Goal: Task Accomplishment & Management: Use online tool/utility

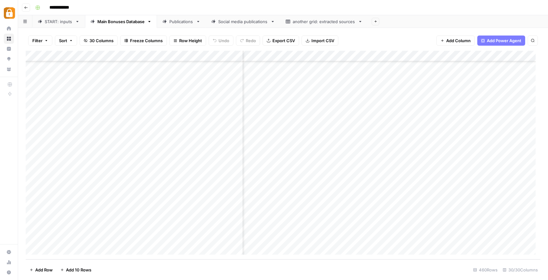
scroll to position [4768, 37]
click at [57, 22] on div "START: inputs" at bounding box center [59, 21] width 28 height 6
click at [124, 247] on div "Add Column" at bounding box center [283, 155] width 514 height 209
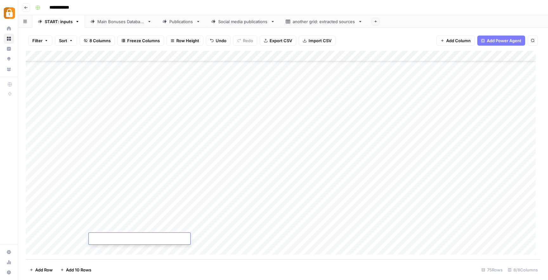
type textarea "**********"
click at [225, 239] on div "Add Column" at bounding box center [283, 155] width 514 height 209
click at [317, 237] on div "Add Column" at bounding box center [283, 155] width 514 height 209
click at [323, 238] on div "Add Column" at bounding box center [283, 155] width 514 height 209
click at [323, 238] on input "text" at bounding box center [302, 241] width 55 height 6
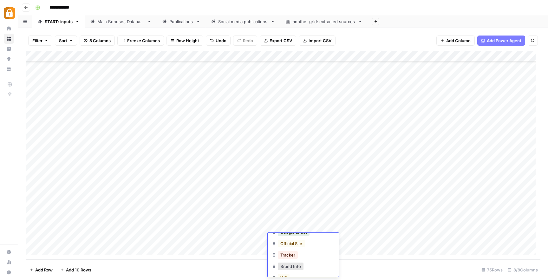
scroll to position [54, 0]
click at [287, 242] on button "Official Site" at bounding box center [291, 244] width 27 height 8
click at [125, 22] on div "Main Bonuses Database" at bounding box center [120, 21] width 47 height 6
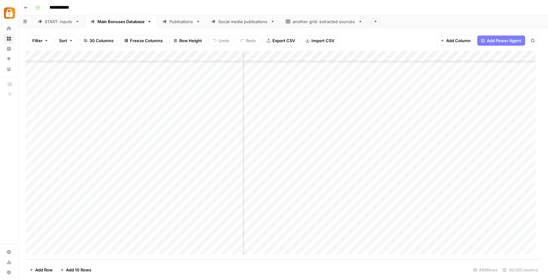
scroll to position [4870, 1268]
click at [395, 239] on div "Add Column" at bounding box center [283, 155] width 514 height 209
click at [394, 237] on div "Add Column" at bounding box center [283, 155] width 514 height 209
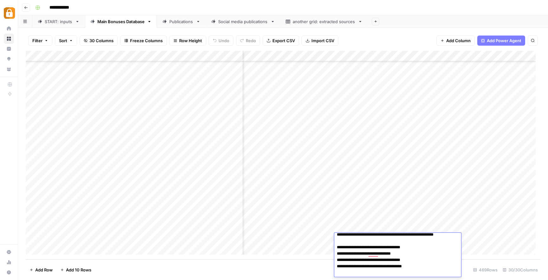
scroll to position [0, 0]
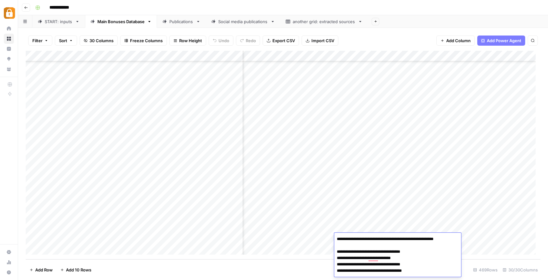
click at [437, 204] on div "Add Column" at bounding box center [283, 155] width 514 height 209
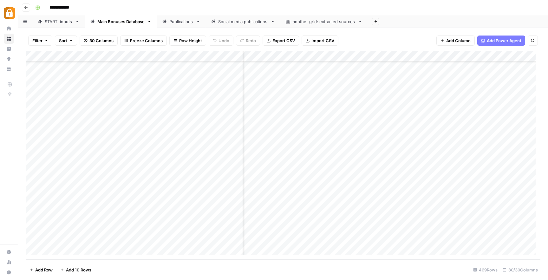
click at [391, 189] on div "Add Column" at bounding box center [283, 155] width 514 height 209
click at [61, 20] on div "START: inputs" at bounding box center [59, 21] width 28 height 6
click at [146, 240] on div "Add Column" at bounding box center [283, 155] width 514 height 209
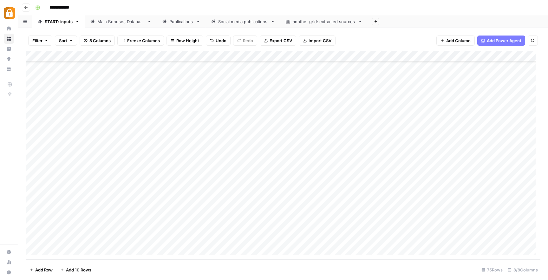
click at [185, 238] on div "Add Column" at bounding box center [283, 155] width 514 height 209
click at [186, 238] on div "Add Column" at bounding box center [283, 155] width 514 height 209
click at [186, 238] on textarea at bounding box center [213, 238] width 109 height 9
type textarea "**********"
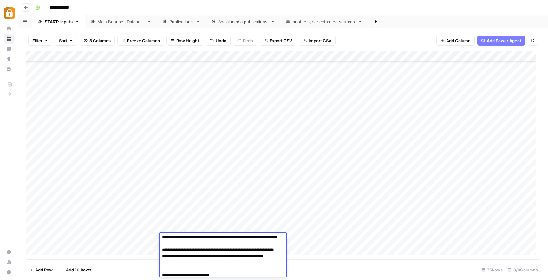
scroll to position [182, 0]
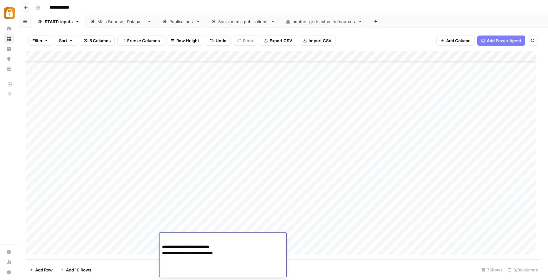
click at [230, 225] on div "Add Column" at bounding box center [283, 155] width 514 height 209
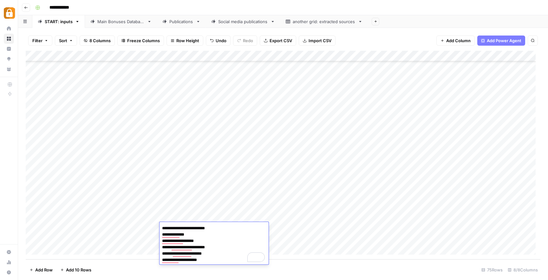
click at [222, 215] on div "Add Column" at bounding box center [283, 155] width 514 height 209
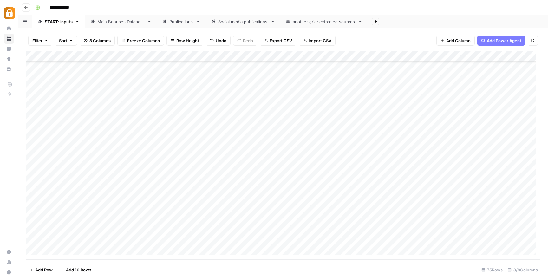
click at [222, 215] on div "Add Column" at bounding box center [283, 155] width 514 height 209
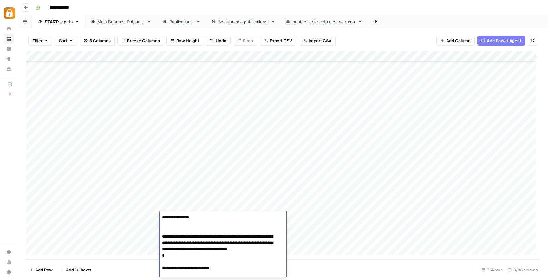
scroll to position [934, 0]
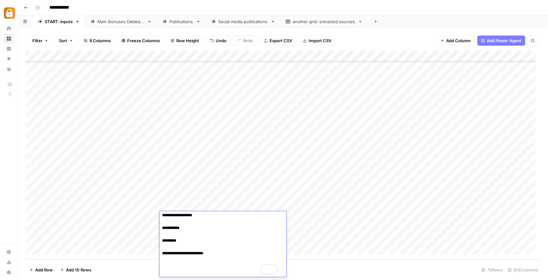
click at [218, 183] on div "Add Column" at bounding box center [283, 155] width 514 height 209
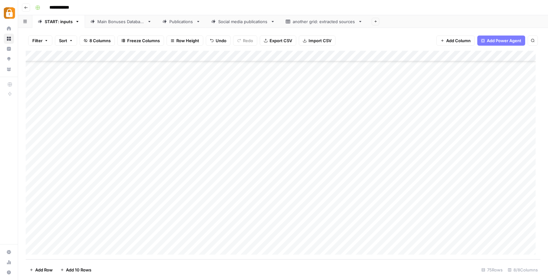
click at [218, 183] on div "Add Column" at bounding box center [283, 155] width 514 height 209
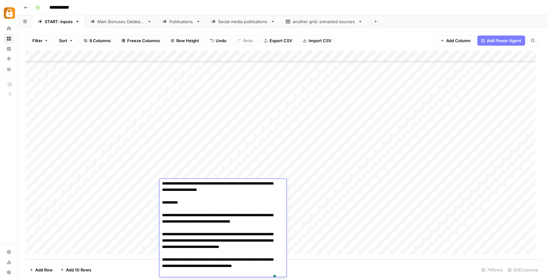
scroll to position [0, 0]
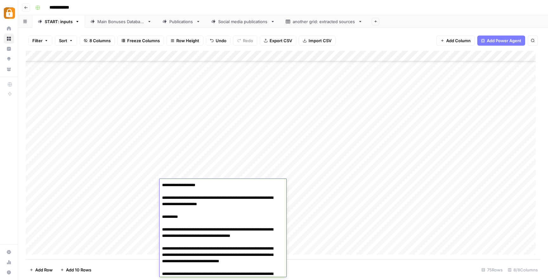
click at [362, 228] on div "Add Column" at bounding box center [283, 155] width 514 height 209
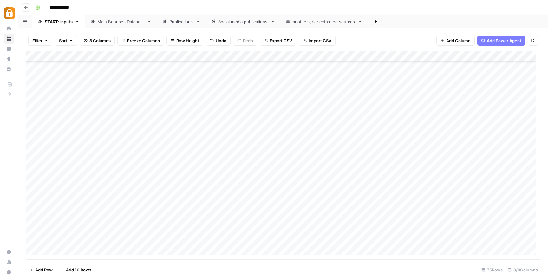
click at [498, 238] on div "Add Column" at bounding box center [283, 155] width 514 height 209
click at [109, 24] on div "Main Bonuses Database" at bounding box center [120, 21] width 47 height 6
click at [182, 239] on div "Add Column" at bounding box center [283, 155] width 514 height 209
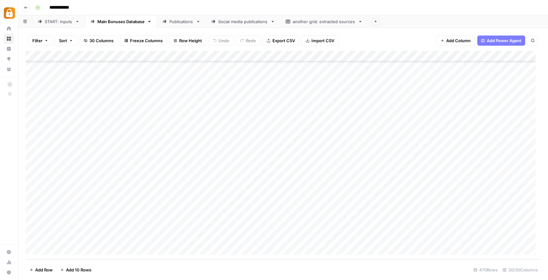
click at [182, 239] on div "Add Column" at bounding box center [283, 155] width 514 height 209
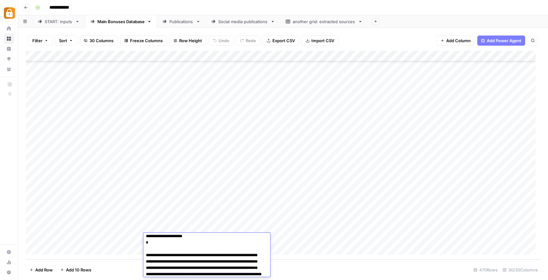
scroll to position [182, 0]
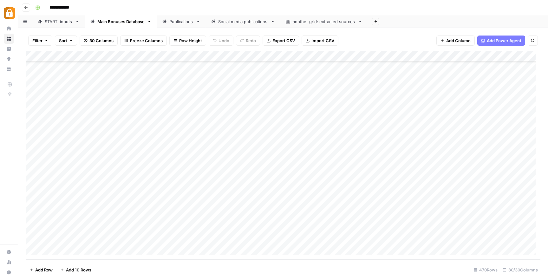
click at [356, 242] on div "Add Column" at bounding box center [283, 155] width 514 height 209
click at [295, 131] on div "Add Column" at bounding box center [283, 155] width 514 height 209
click at [292, 241] on div "Add Column" at bounding box center [283, 155] width 514 height 209
click at [286, 127] on div "Add Column" at bounding box center [283, 155] width 514 height 209
click at [292, 171] on div "Add Column" at bounding box center [283, 155] width 514 height 209
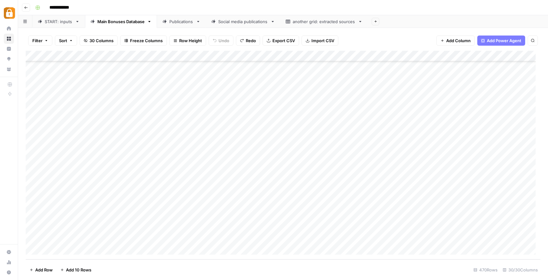
click at [292, 171] on div "Add Column" at bounding box center [283, 155] width 514 height 209
click at [286, 125] on div "Add Column" at bounding box center [283, 155] width 514 height 209
click at [286, 239] on div "Add Column" at bounding box center [283, 155] width 514 height 209
click at [466, 238] on div "Add Column" at bounding box center [283, 155] width 514 height 209
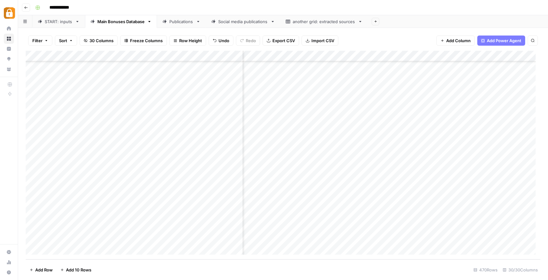
scroll to position [4881, 1217]
click at [340, 237] on div "Add Column" at bounding box center [283, 155] width 514 height 209
click at [448, 236] on div "Add Column" at bounding box center [283, 155] width 514 height 209
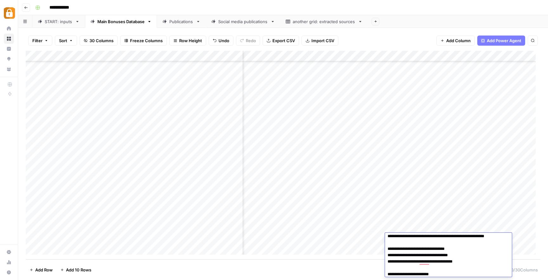
scroll to position [0, 0]
